Goal: Task Accomplishment & Management: Complete application form

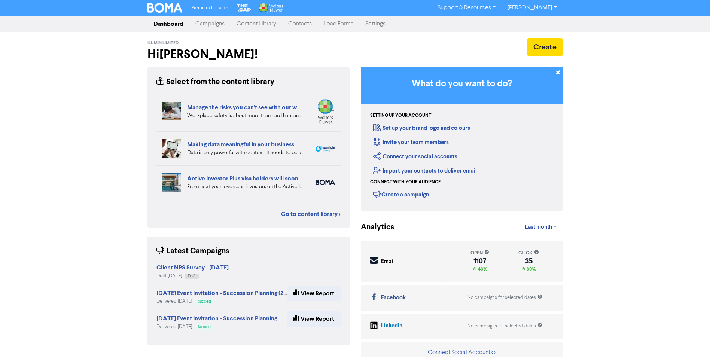
click at [295, 22] on link "Contacts" at bounding box center [300, 23] width 36 height 15
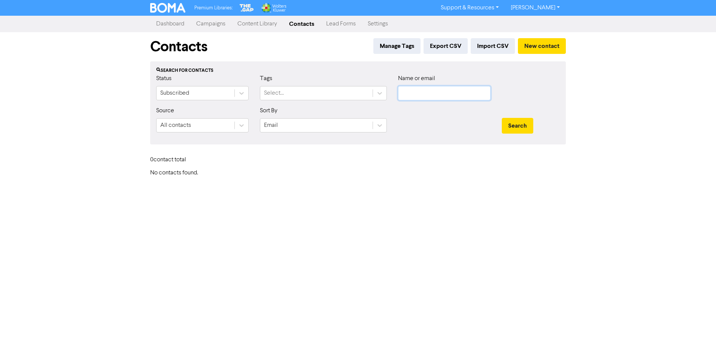
type input "[PERSON_NAME][EMAIL_ADDRESS][DOMAIN_NAME]"
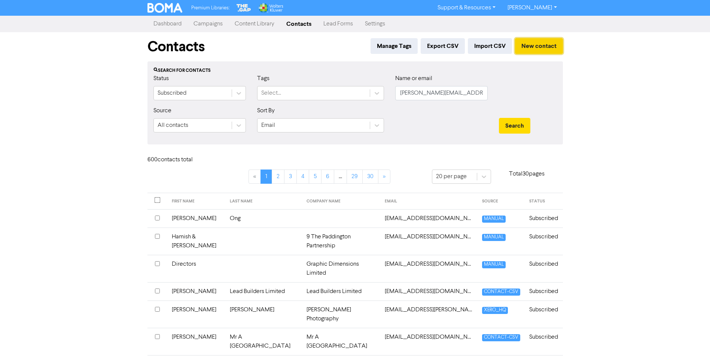
click at [537, 46] on button "New contact" at bounding box center [539, 46] width 48 height 16
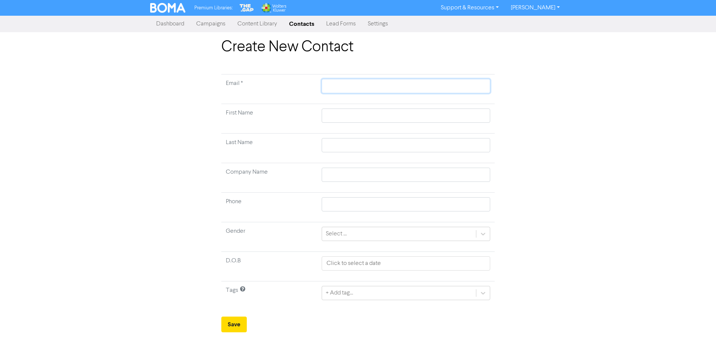
click at [335, 86] on input "text" at bounding box center [406, 86] width 168 height 14
paste input "[PERSON_NAME][EMAIL_ADDRESS][PERSON_NAME][DOMAIN_NAME]"
type input "[PERSON_NAME][EMAIL_ADDRESS][PERSON_NAME][DOMAIN_NAME]"
click at [339, 116] on input "text" at bounding box center [406, 116] width 168 height 14
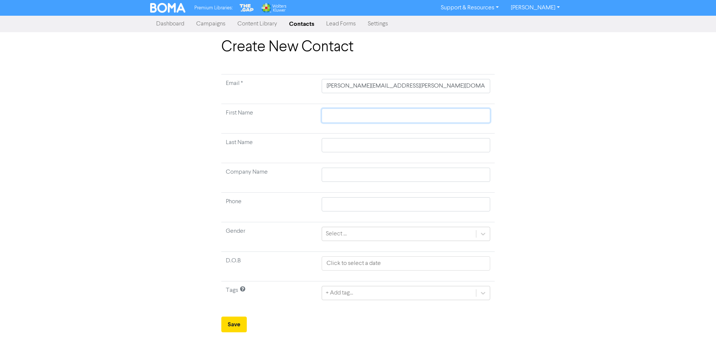
type input "S"
type input "Sh"
type input "Sha"
type input "Shar"
type input "Sharo"
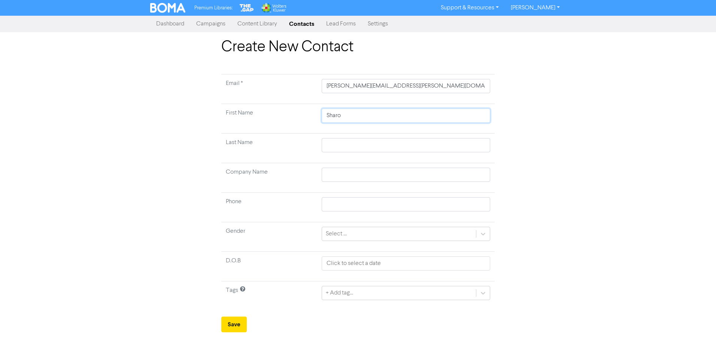
type input "[PERSON_NAME]"
click at [347, 146] on input "text" at bounding box center [406, 145] width 168 height 14
type input "J"
type input "Jo"
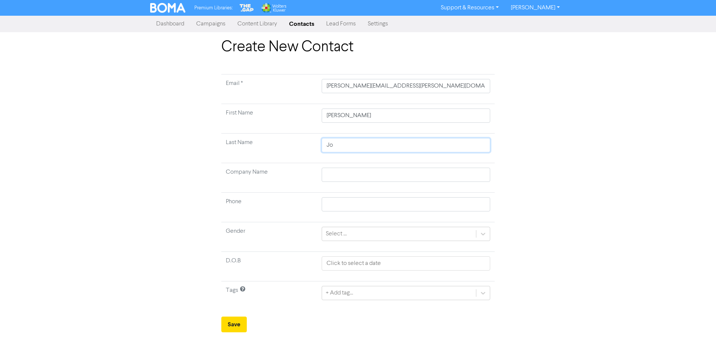
type input "Joh"
type input "[PERSON_NAME]"
type input "Johnst"
type input "Johnsto"
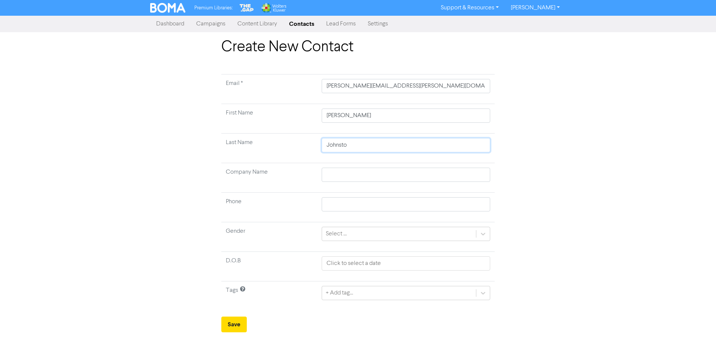
type input "[PERSON_NAME]"
click at [482, 234] on icon at bounding box center [483, 234] width 4 height 3
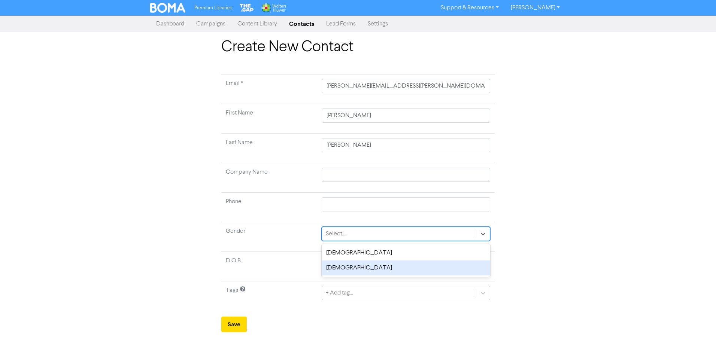
click at [424, 269] on div "[DEMOGRAPHIC_DATA]" at bounding box center [406, 268] width 168 height 15
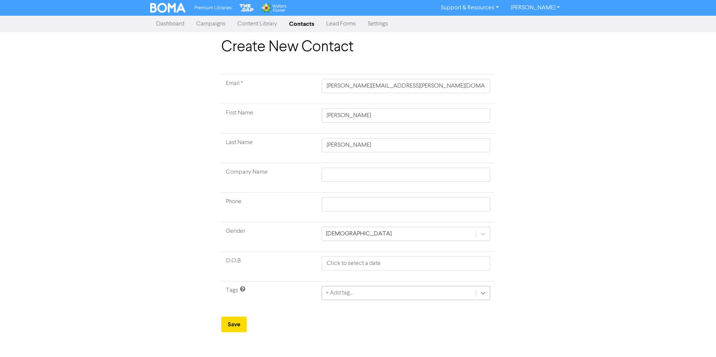
click at [483, 293] on icon at bounding box center [482, 292] width 7 height 7
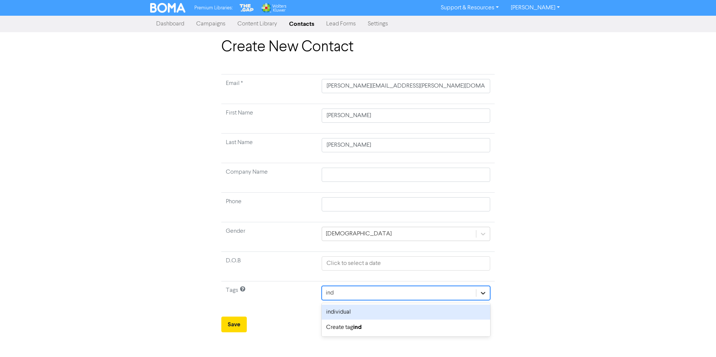
type input "indi"
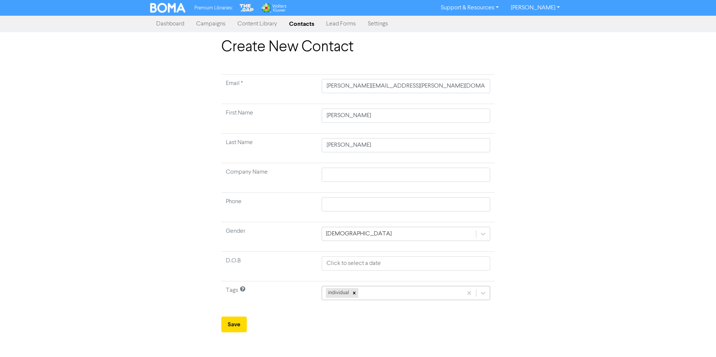
click at [402, 292] on div "individual" at bounding box center [392, 292] width 140 height 13
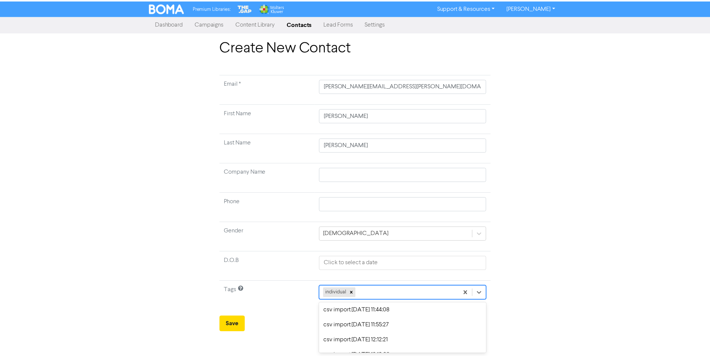
scroll to position [284, 0]
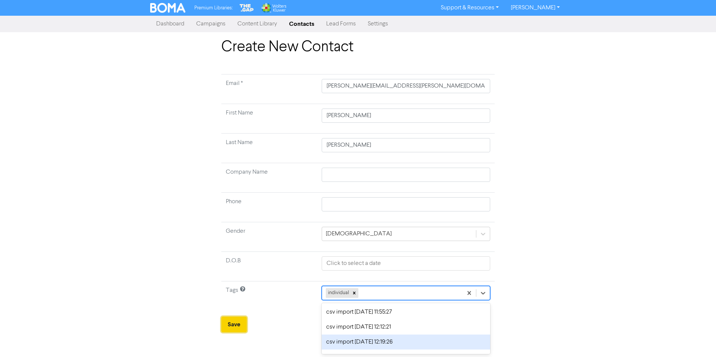
click at [239, 327] on button "Save" at bounding box center [233, 325] width 25 height 16
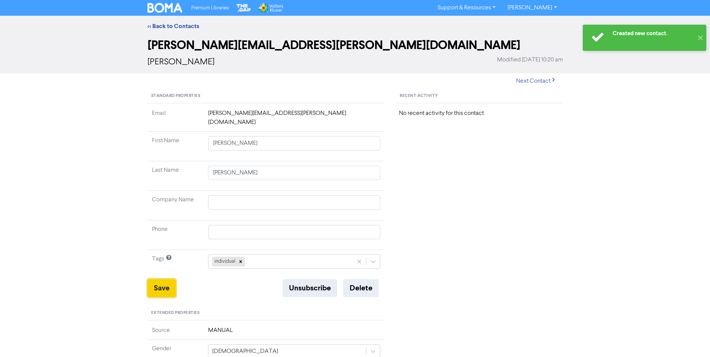
click at [166, 286] on button "Save" at bounding box center [161, 288] width 28 height 18
